Goal: Contribute content: Add original content to the website for others to see

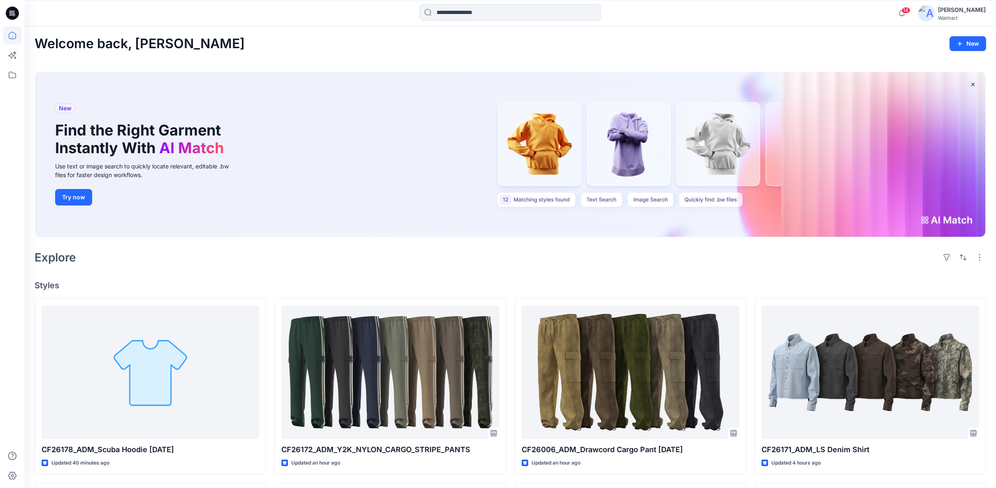
scroll to position [228, 0]
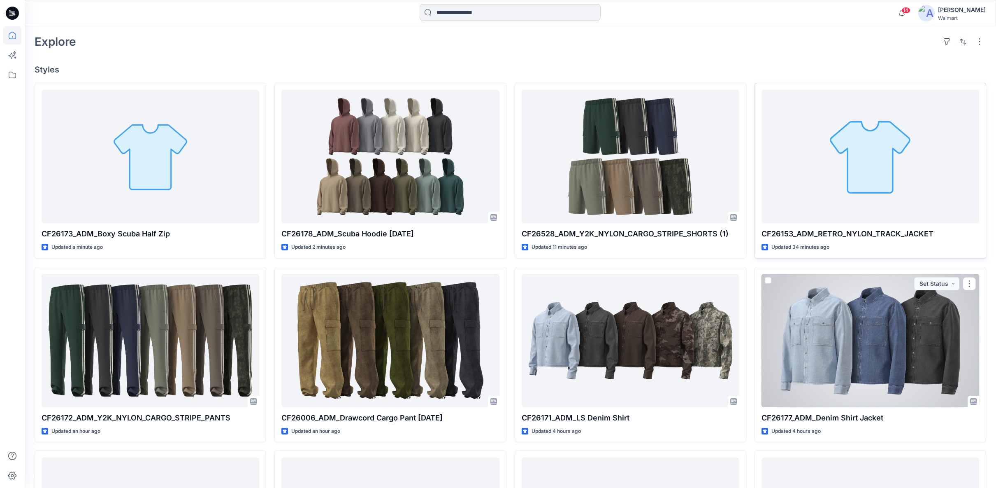
scroll to position [228, 0]
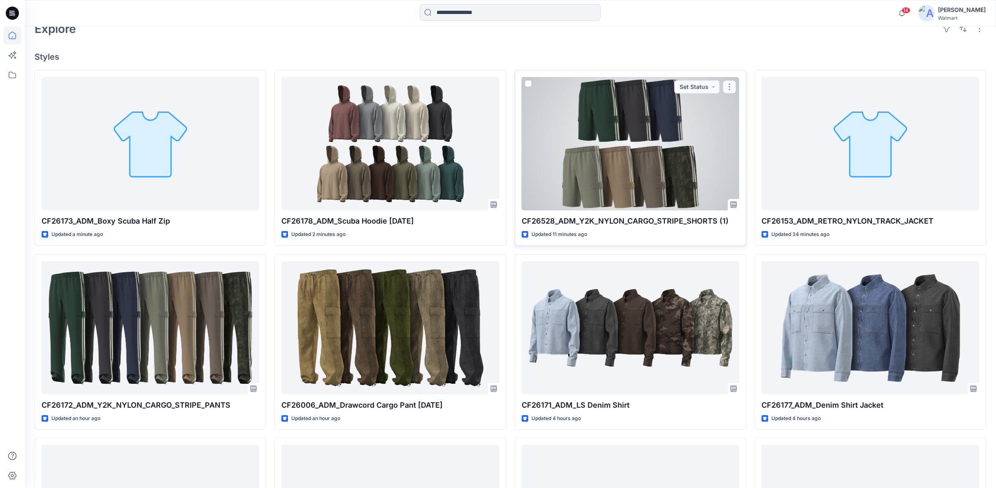
click at [727, 84] on button "button" at bounding box center [729, 86] width 13 height 13
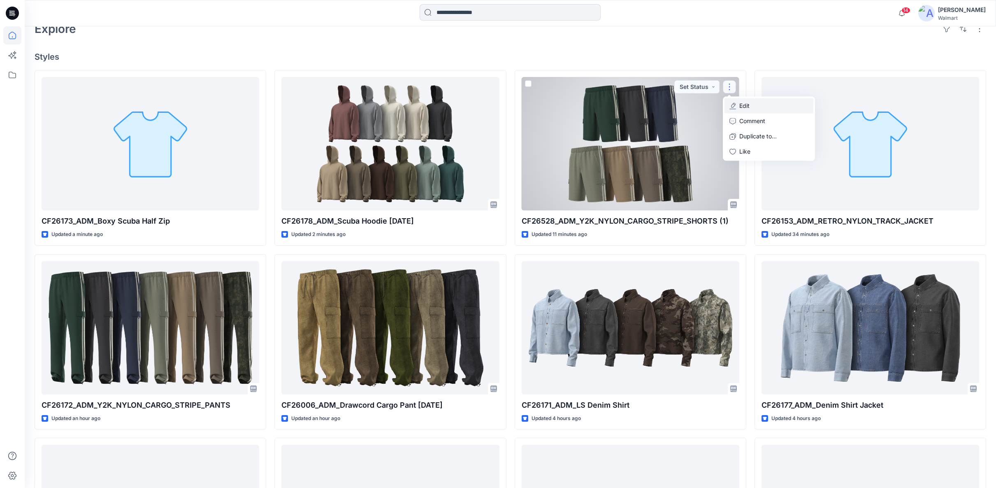
click at [747, 103] on p "Edit" at bounding box center [744, 106] width 10 height 9
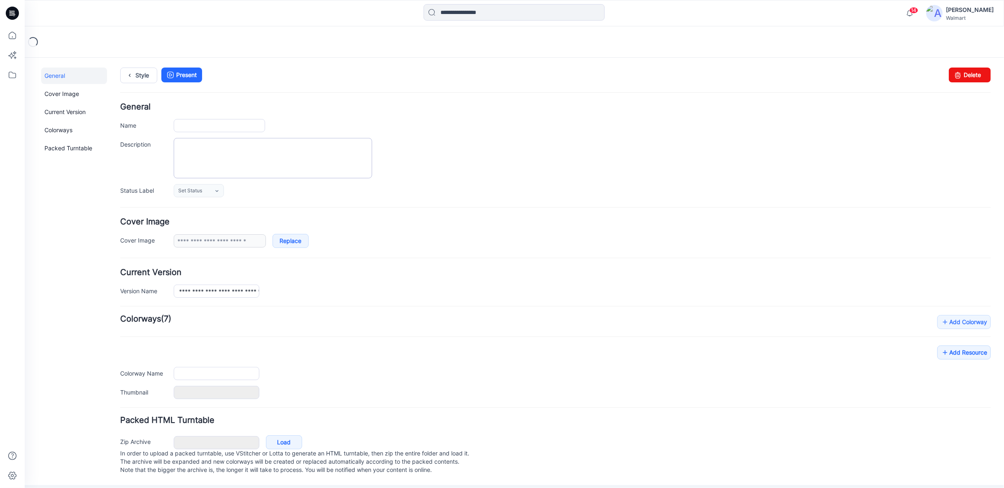
type input "**********"
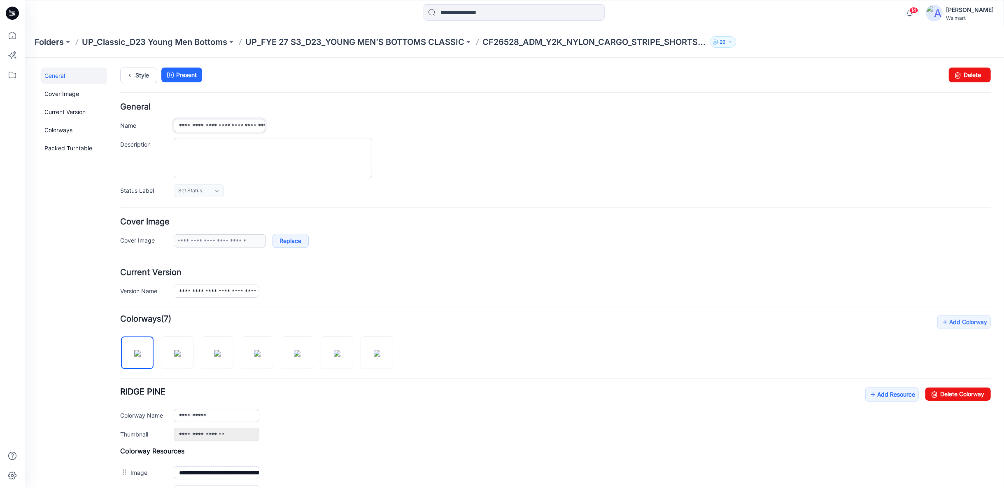
click at [259, 123] on input "**********" at bounding box center [218, 125] width 91 height 13
type input "**********"
click at [140, 72] on link "Style" at bounding box center [138, 75] width 37 height 16
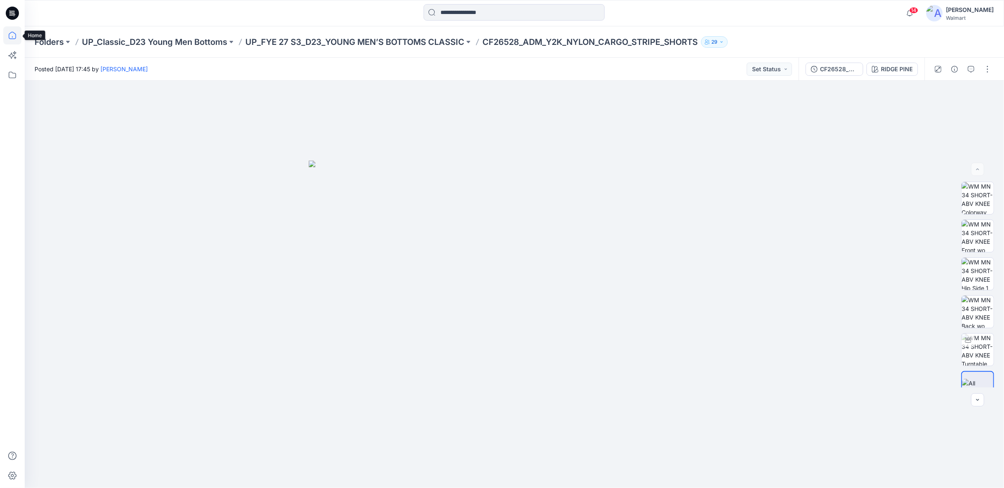
click at [12, 36] on icon at bounding box center [12, 35] width 7 height 7
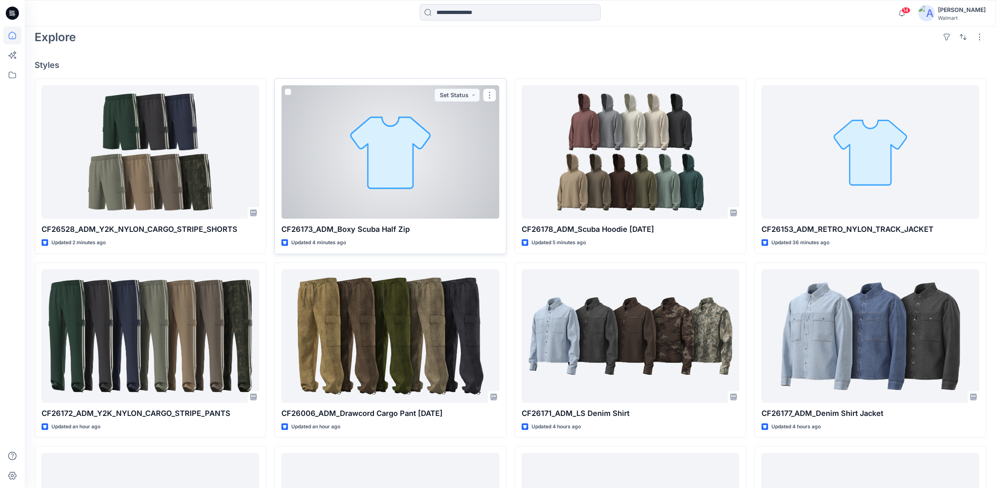
scroll to position [228, 0]
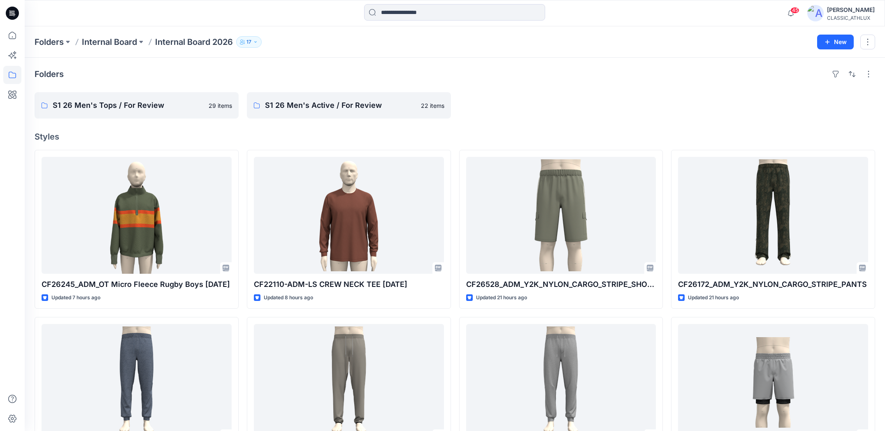
scroll to position [82, 0]
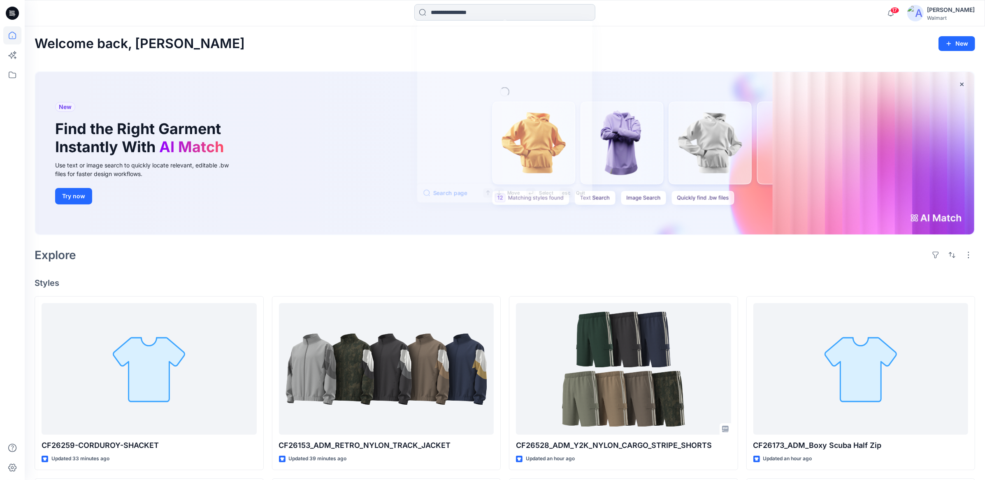
click at [469, 11] on input at bounding box center [504, 12] width 181 height 16
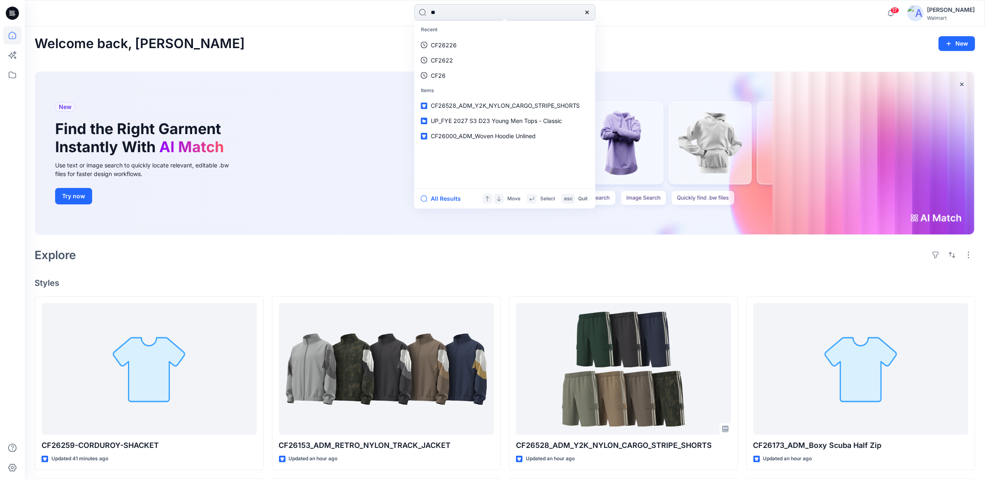
click at [455, 14] on input "**" at bounding box center [504, 12] width 181 height 16
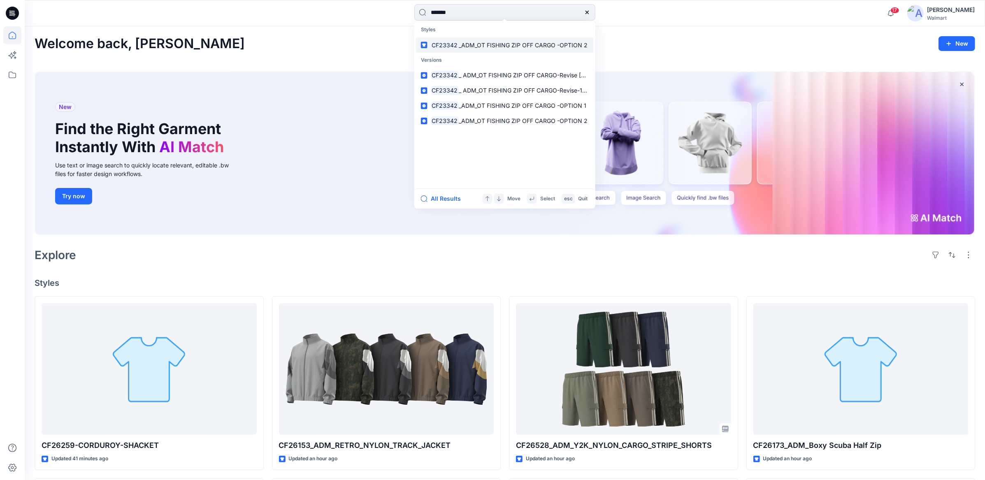
type input "*******"
click at [505, 46] on span "_ADM_OT FISHING ZIP OFF CARGO -OPTION 2" at bounding box center [523, 45] width 129 height 7
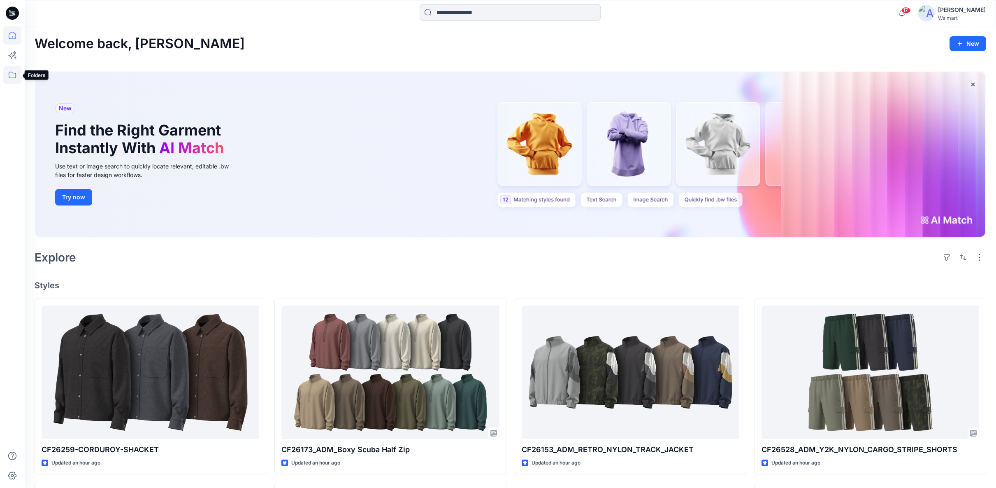
click at [14, 75] on icon at bounding box center [12, 75] width 18 height 18
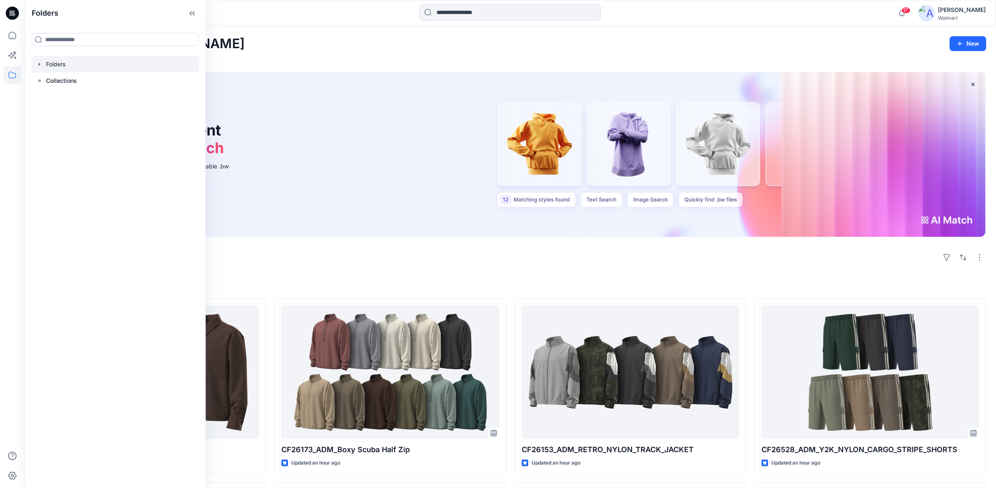
click at [41, 65] on icon "button" at bounding box center [39, 64] width 7 height 7
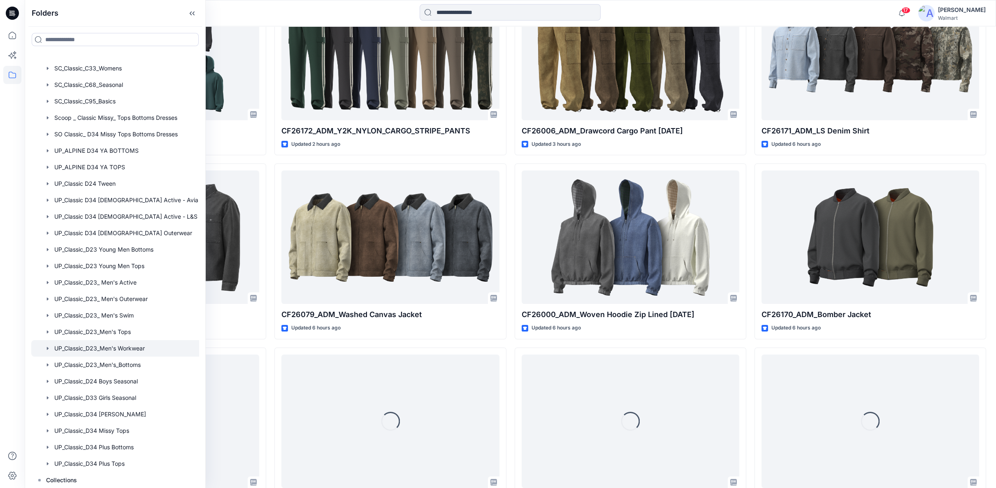
scroll to position [621, 0]
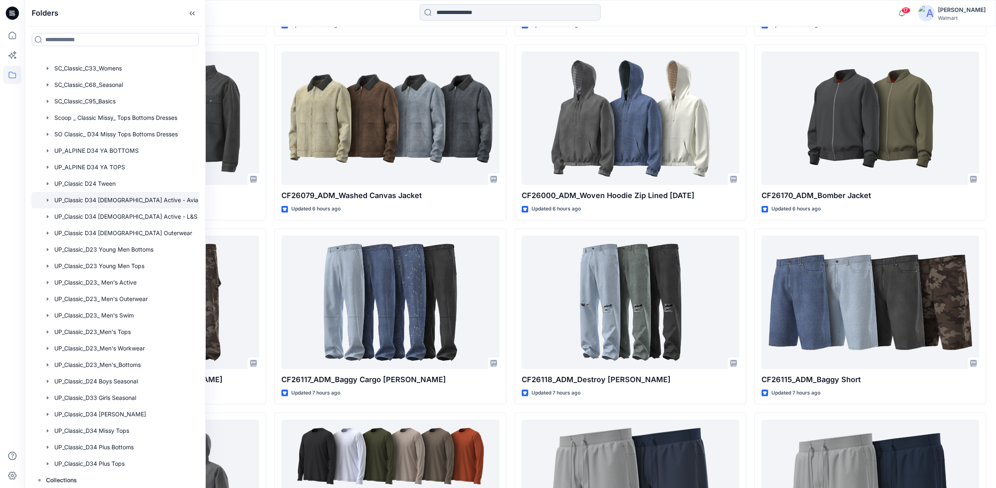
click at [98, 200] on div at bounding box center [125, 200] width 188 height 16
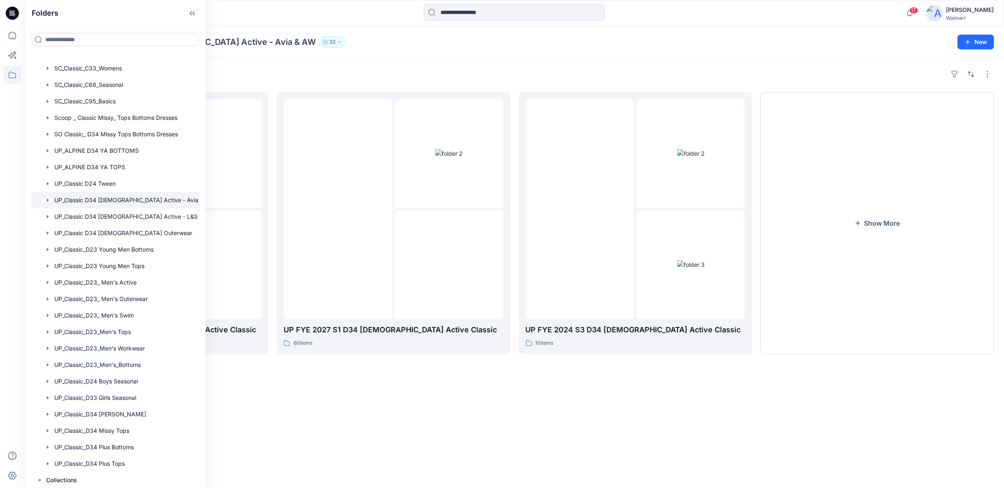
click at [617, 426] on div "Folders UP FYE 2027 S2 D34 Ladies Active Classic 37 items UP FYE 2027 S1 D34 La…" at bounding box center [514, 273] width 979 height 430
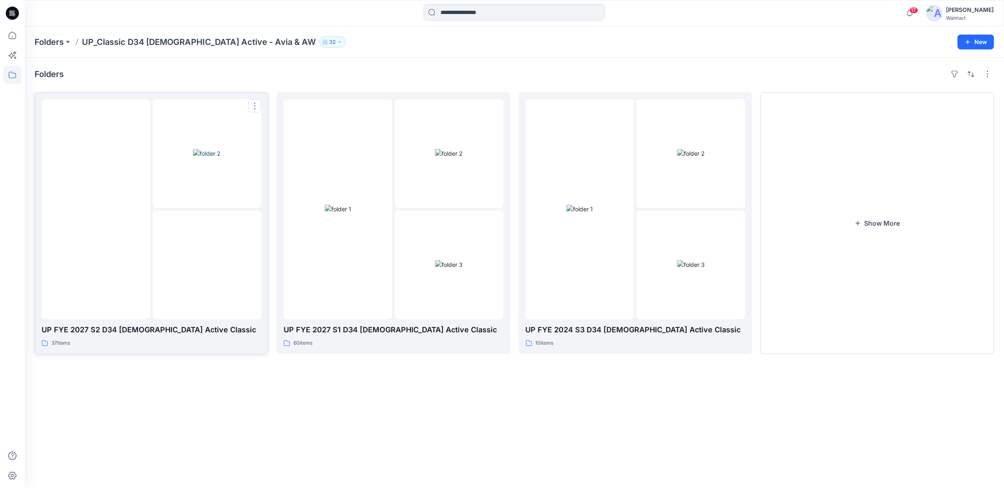
click at [207, 265] on img at bounding box center [207, 265] width 0 height 0
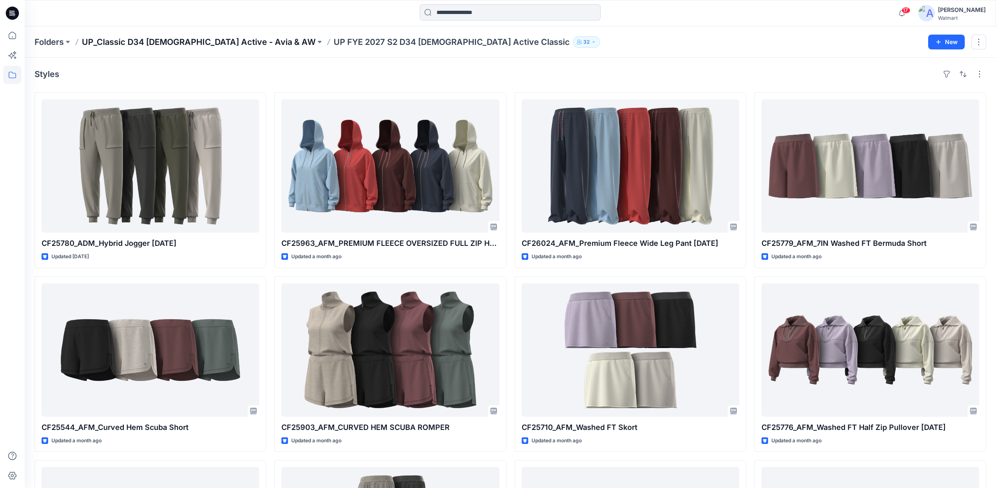
click at [179, 40] on p "UP_Classic D34 Ladies Active - Avia & AW" at bounding box center [199, 42] width 234 height 12
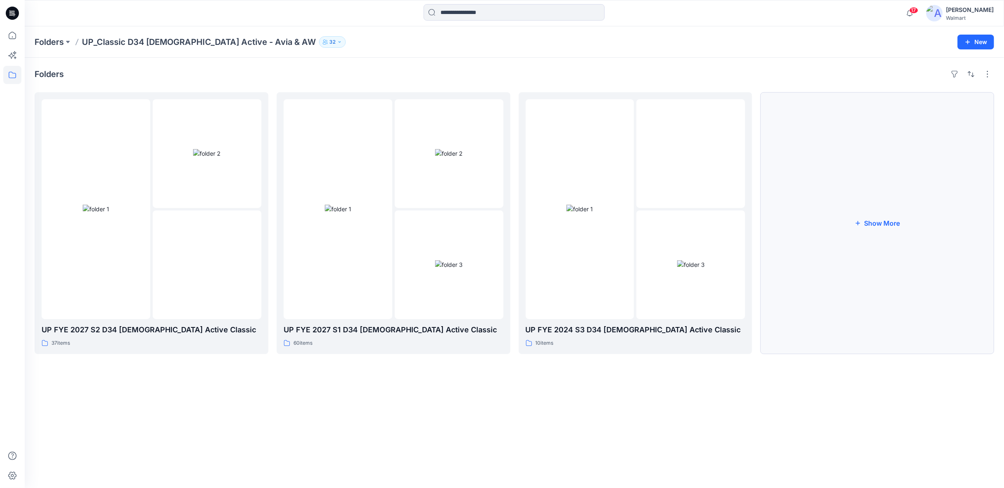
click at [864, 223] on button "Show More" at bounding box center [877, 223] width 234 height 262
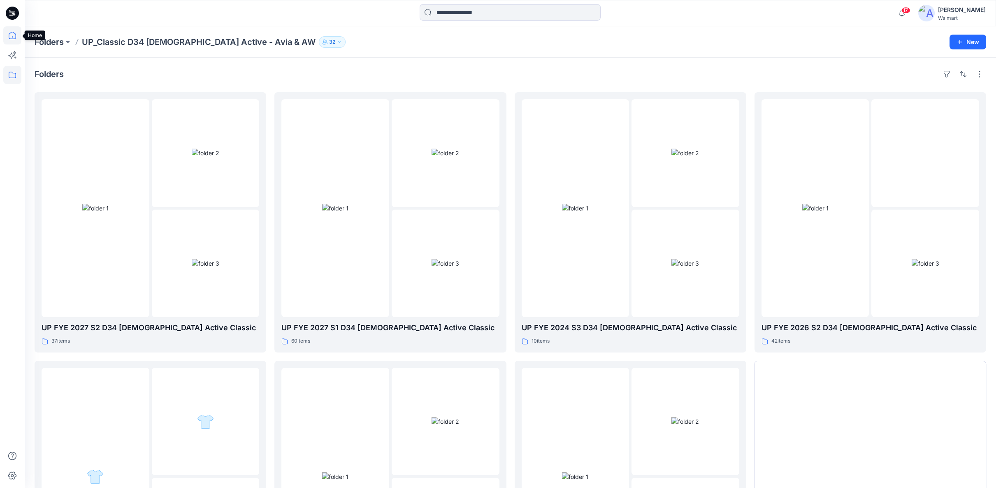
click at [12, 40] on icon at bounding box center [12, 35] width 18 height 18
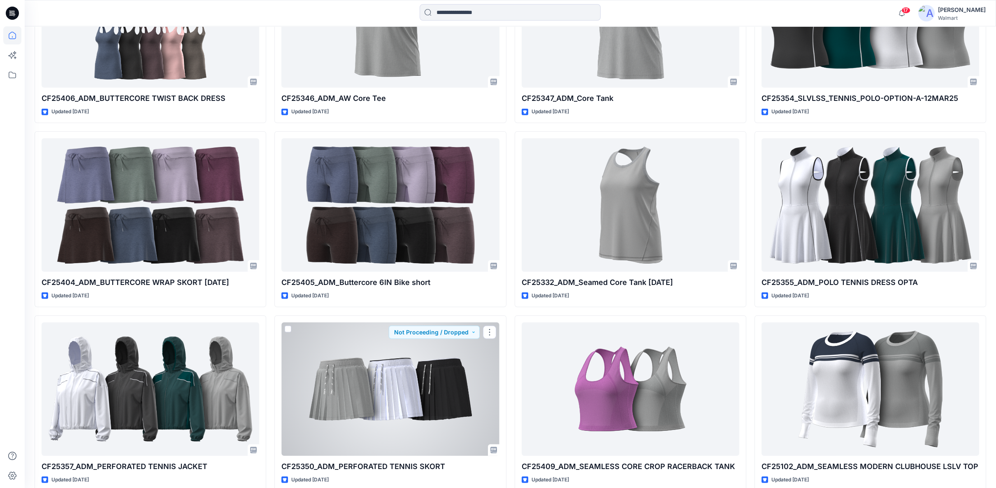
scroll to position [15820, 0]
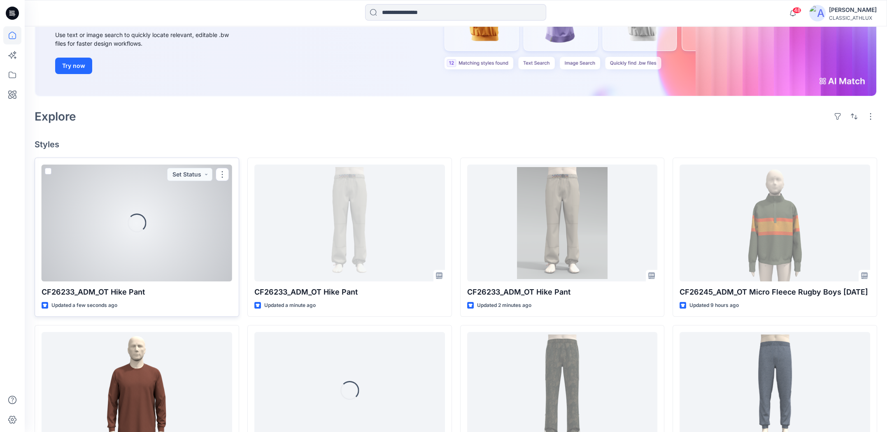
scroll to position [123, 0]
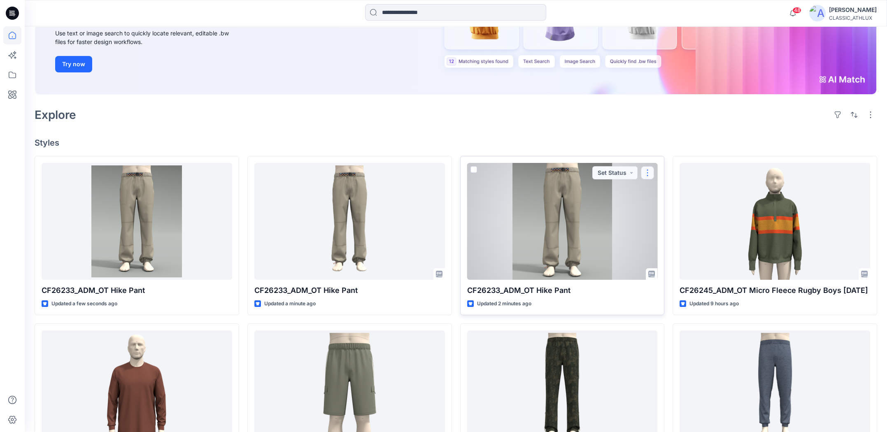
click at [651, 174] on button "button" at bounding box center [647, 172] width 13 height 13
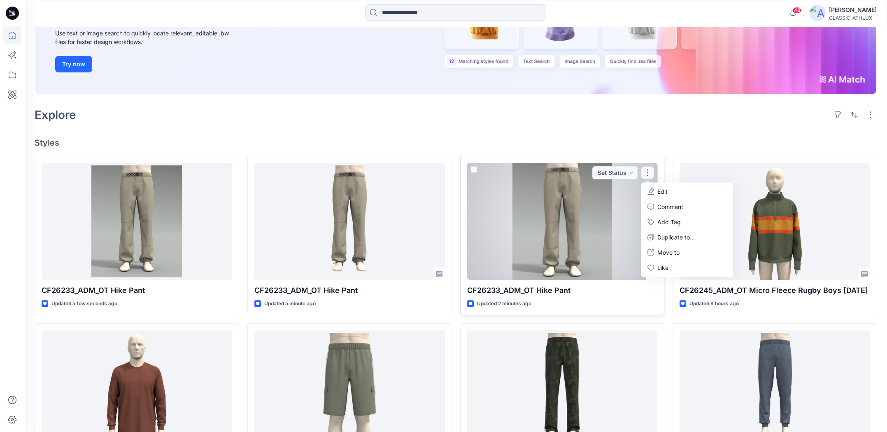
click at [671, 191] on button "Edit" at bounding box center [686, 191] width 89 height 15
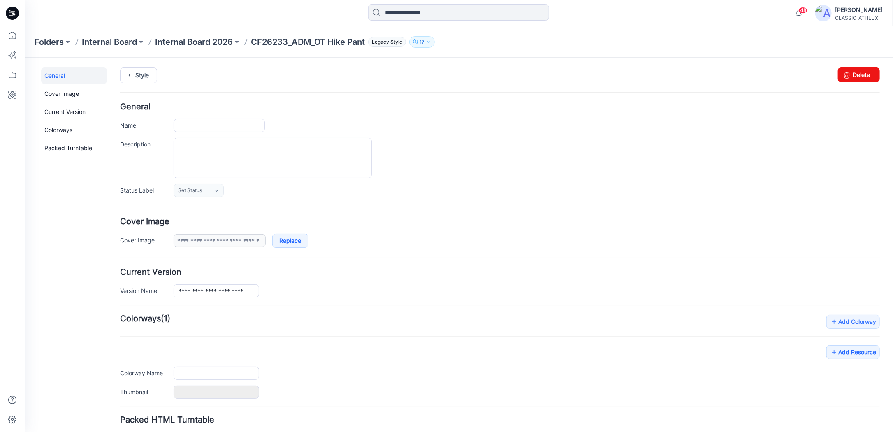
type input "**********"
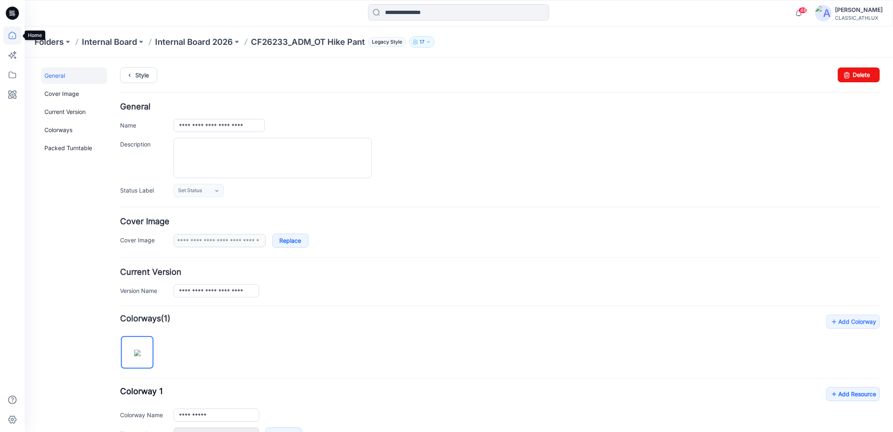
click at [11, 34] on icon at bounding box center [12, 35] width 18 height 18
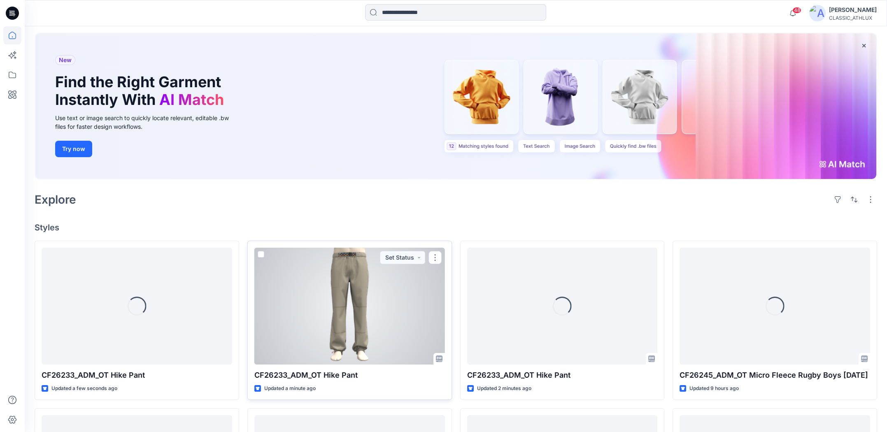
scroll to position [123, 0]
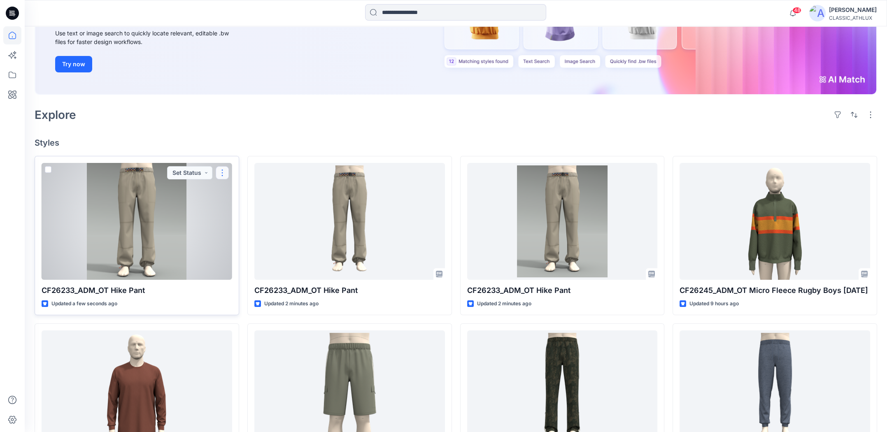
click at [223, 171] on button "button" at bounding box center [222, 172] width 13 height 13
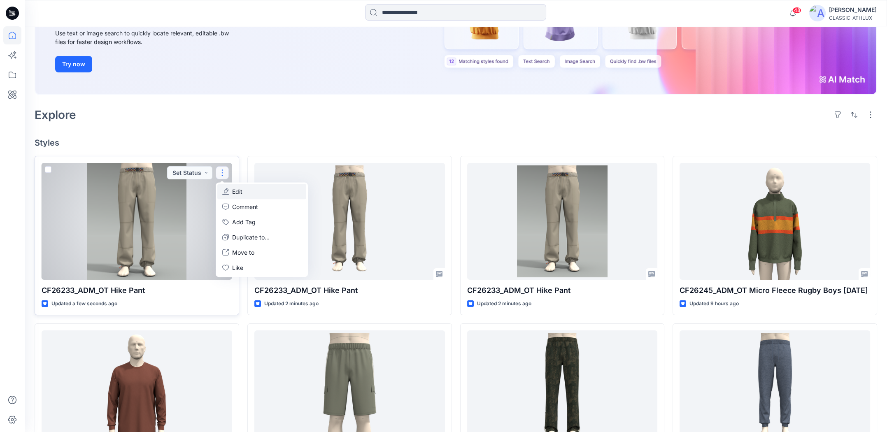
click at [256, 193] on button "Edit" at bounding box center [261, 191] width 89 height 15
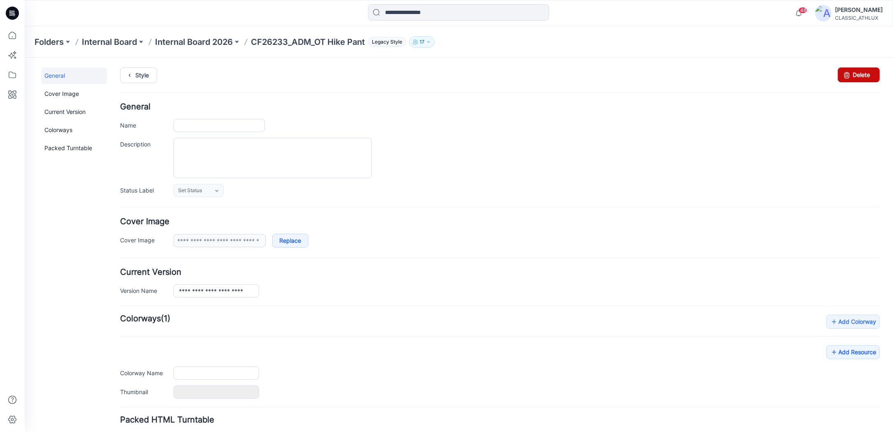
type input "**********"
click at [848, 73] on link "Delete" at bounding box center [859, 74] width 42 height 15
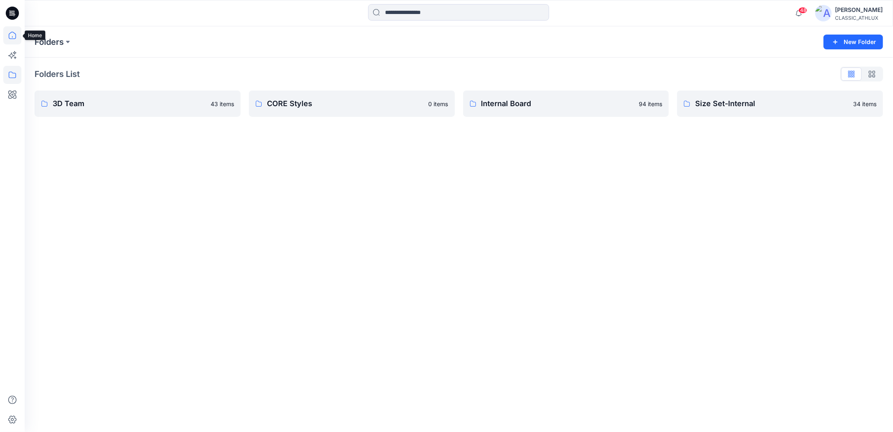
click at [12, 36] on icon at bounding box center [12, 35] width 18 height 18
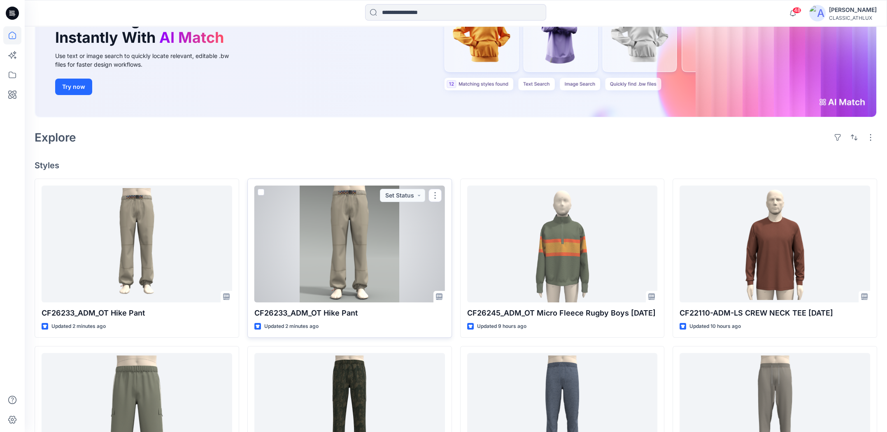
scroll to position [123, 0]
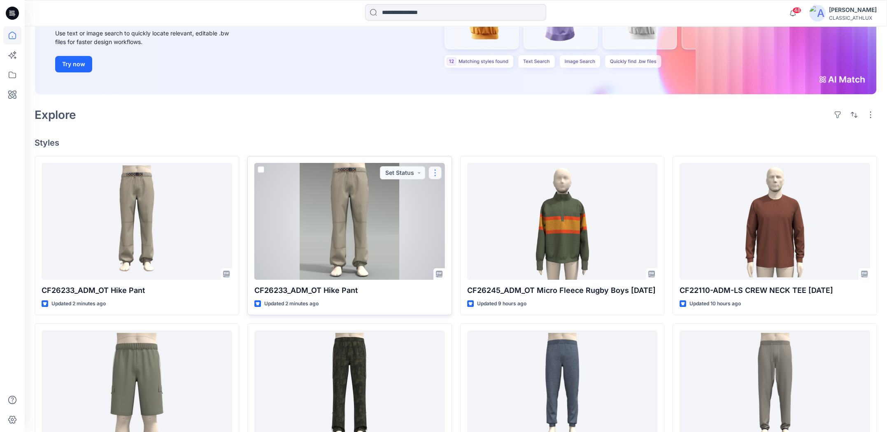
click at [438, 174] on button "button" at bounding box center [434, 172] width 13 height 13
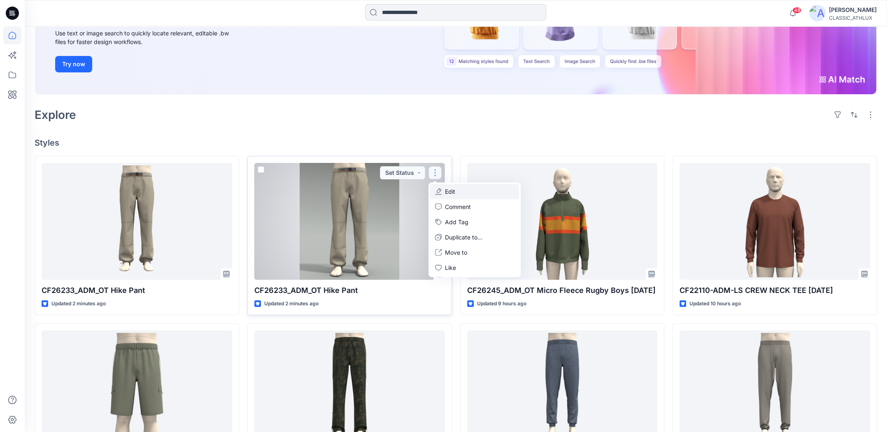
click at [456, 193] on button "Edit" at bounding box center [474, 191] width 89 height 15
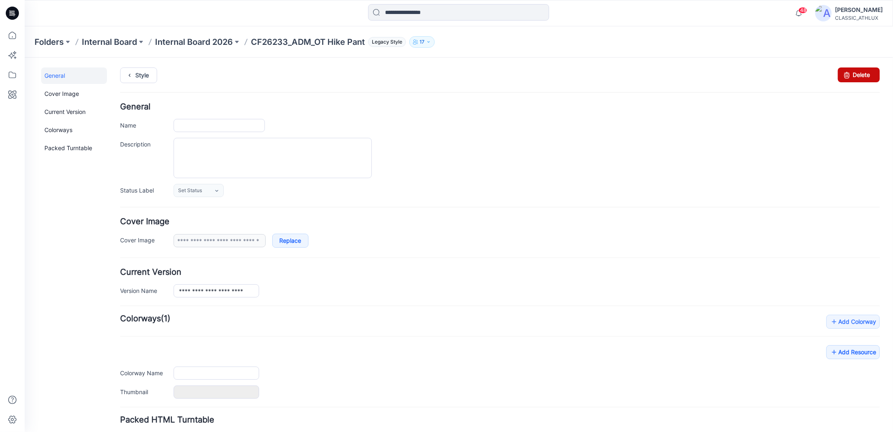
click at [844, 74] on icon at bounding box center [847, 74] width 12 height 15
type input "**********"
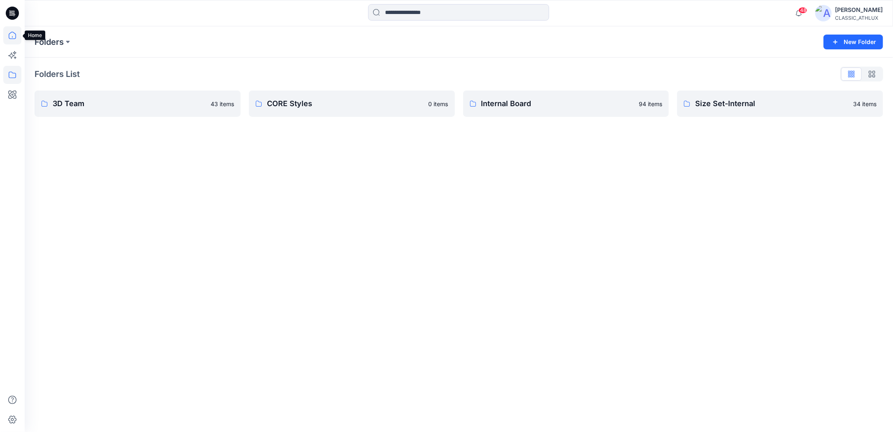
click at [11, 38] on icon at bounding box center [12, 35] width 18 height 18
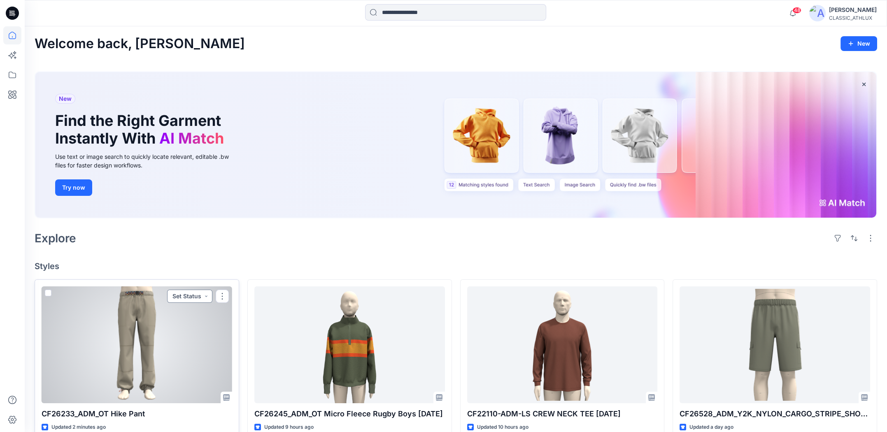
click at [206, 295] on button "Set Status" at bounding box center [189, 296] width 45 height 13
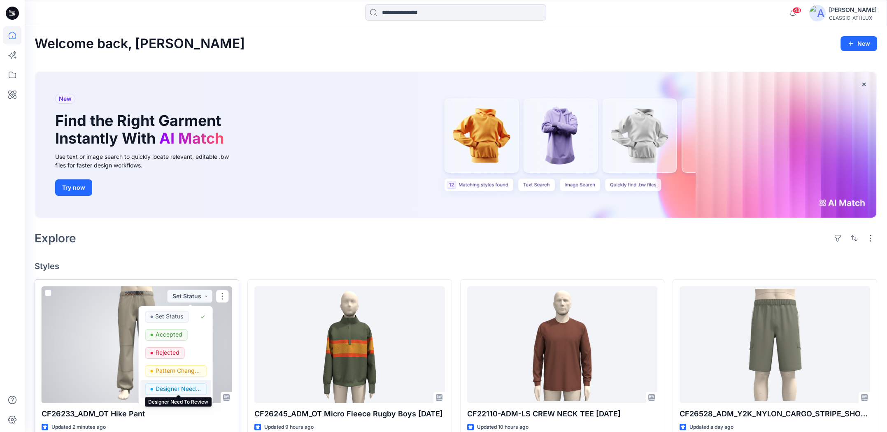
click at [167, 386] on p "Designer Need To Review" at bounding box center [178, 389] width 46 height 11
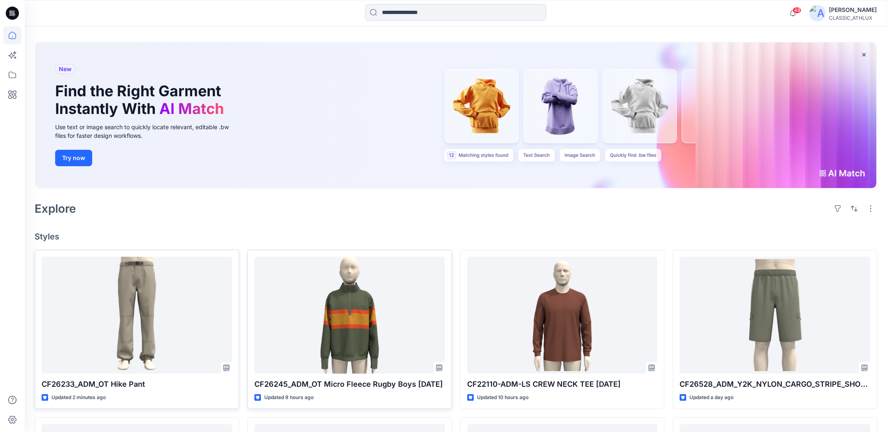
scroll to position [165, 0]
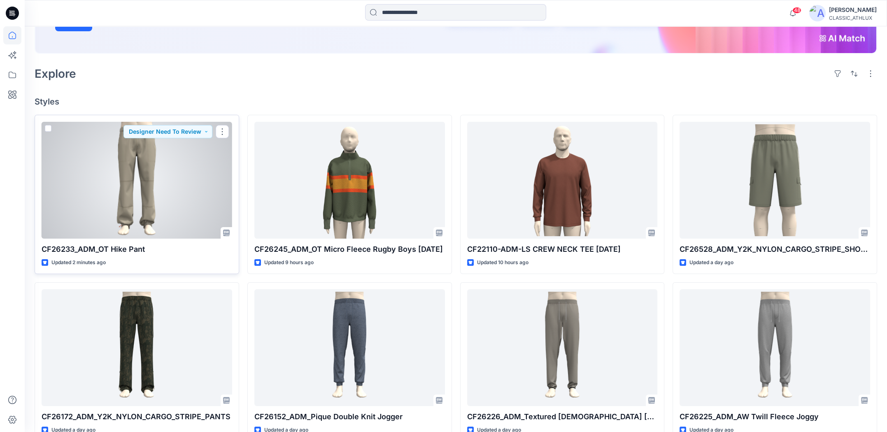
click at [195, 214] on div at bounding box center [137, 180] width 191 height 117
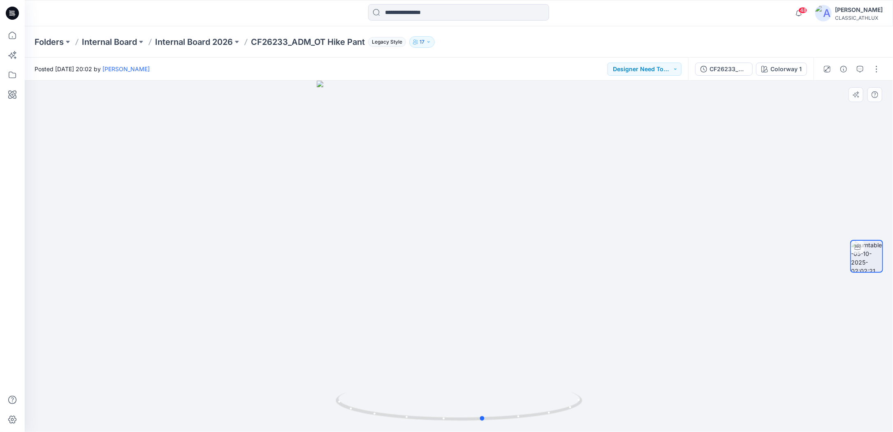
drag, startPoint x: 555, startPoint y: 416, endPoint x: 333, endPoint y: 381, distance: 225.3
click at [333, 381] on div at bounding box center [459, 256] width 869 height 351
click at [11, 37] on icon at bounding box center [12, 35] width 18 height 18
